Goal: Information Seeking & Learning: Learn about a topic

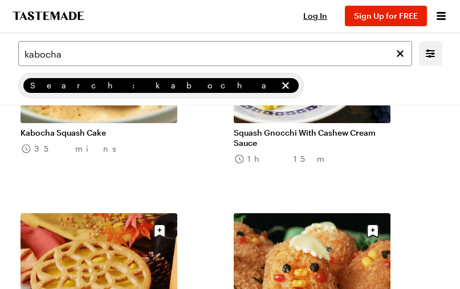
scroll to position [340, 0]
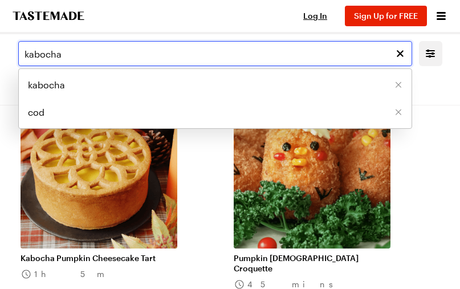
drag, startPoint x: 67, startPoint y: 54, endPoint x: -5, endPoint y: 43, distance: 73.1
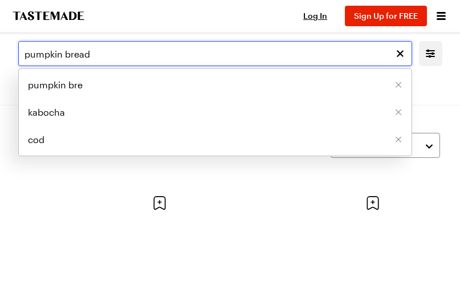
type input "pumpkin bread"
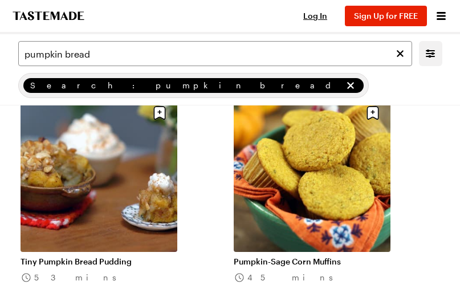
scroll to position [151, 0]
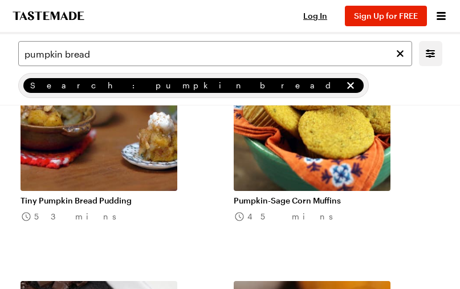
click at [301, 198] on link "Pumpkin-Sage Corn Muffins" at bounding box center [312, 200] width 157 height 10
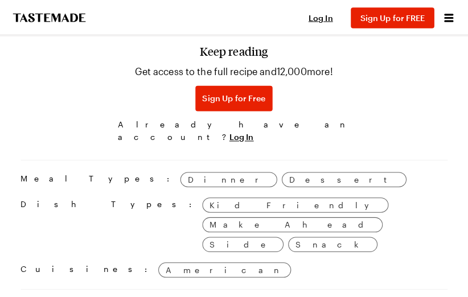
scroll to position [824, 0]
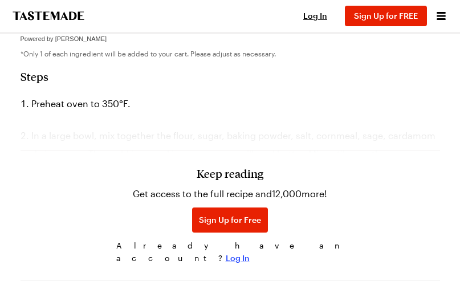
click at [250, 255] on span "Log In" at bounding box center [238, 257] width 24 height 11
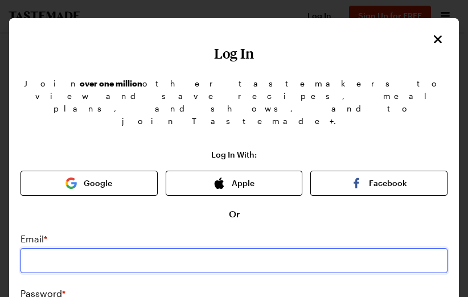
type input "[EMAIL_ADDRESS][DOMAIN_NAME]"
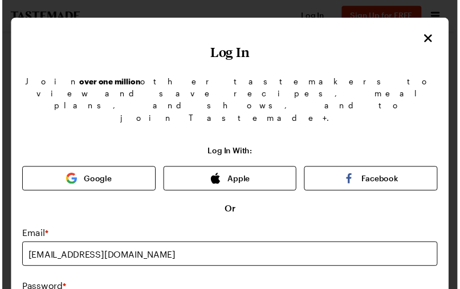
scroll to position [182, 0]
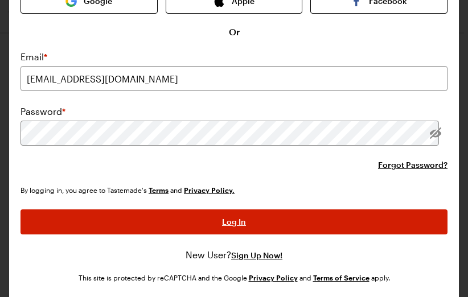
click at [222, 217] on span "Log In" at bounding box center [234, 222] width 24 height 11
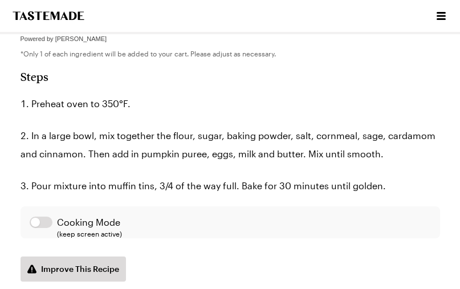
scroll to position [0, 0]
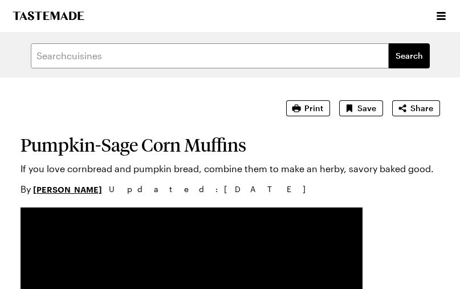
type textarea "x"
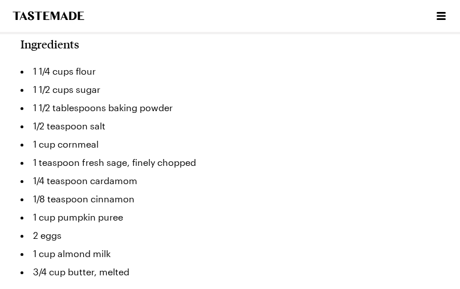
scroll to position [22, 0]
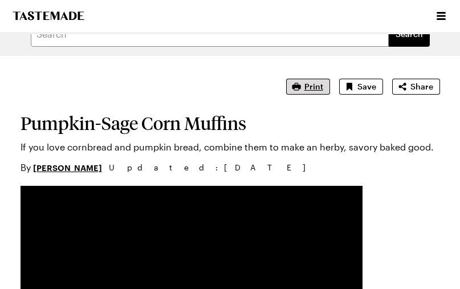
click at [317, 92] on span "Print" at bounding box center [313, 86] width 19 height 11
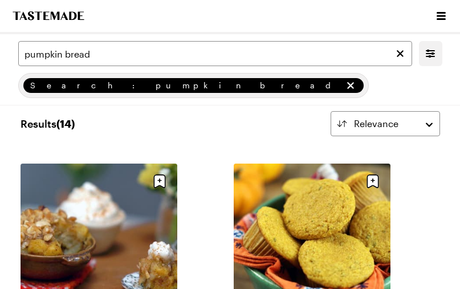
scroll to position [151, 0]
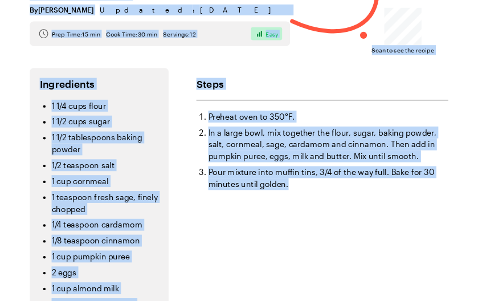
scroll to position [255, 0]
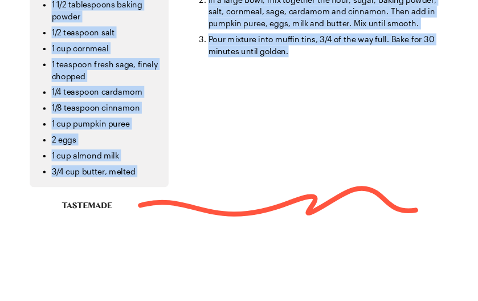
drag, startPoint x: 25, startPoint y: 42, endPoint x: 233, endPoint y: 204, distance: 263.9
click at [233, 204] on div "Pumpkin-Sage Corn Muffins If you love cornbread and pumpkin bread, combine them…" at bounding box center [239, 6] width 478 height 522
copy div "Pumpkin-Sage Corn Muffins If you love cornbread and pumpkin bread, combine them…"
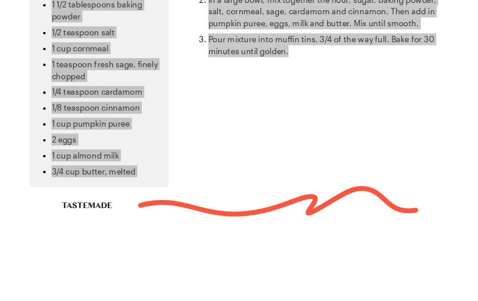
click at [248, 39] on li "Pour mixture into muffin tins, 3/4 of the way full. Bake for 30 minutes until g…" at bounding box center [329, 46] width 240 height 24
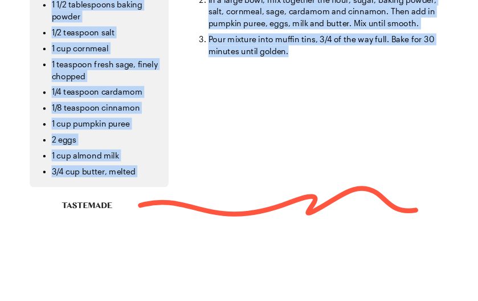
click at [232, 150] on div "Steps Preheat oven to 350°F. In a large bowl, mix together the flour, sugar, ba…" at bounding box center [323, 61] width 252 height 252
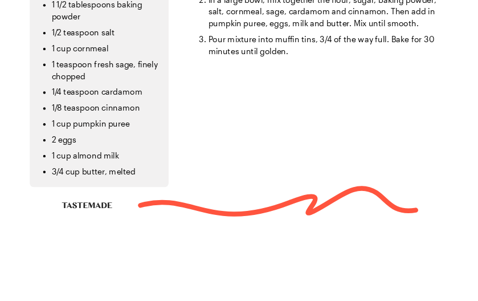
scroll to position [0, 0]
